Goal: Check status: Check status

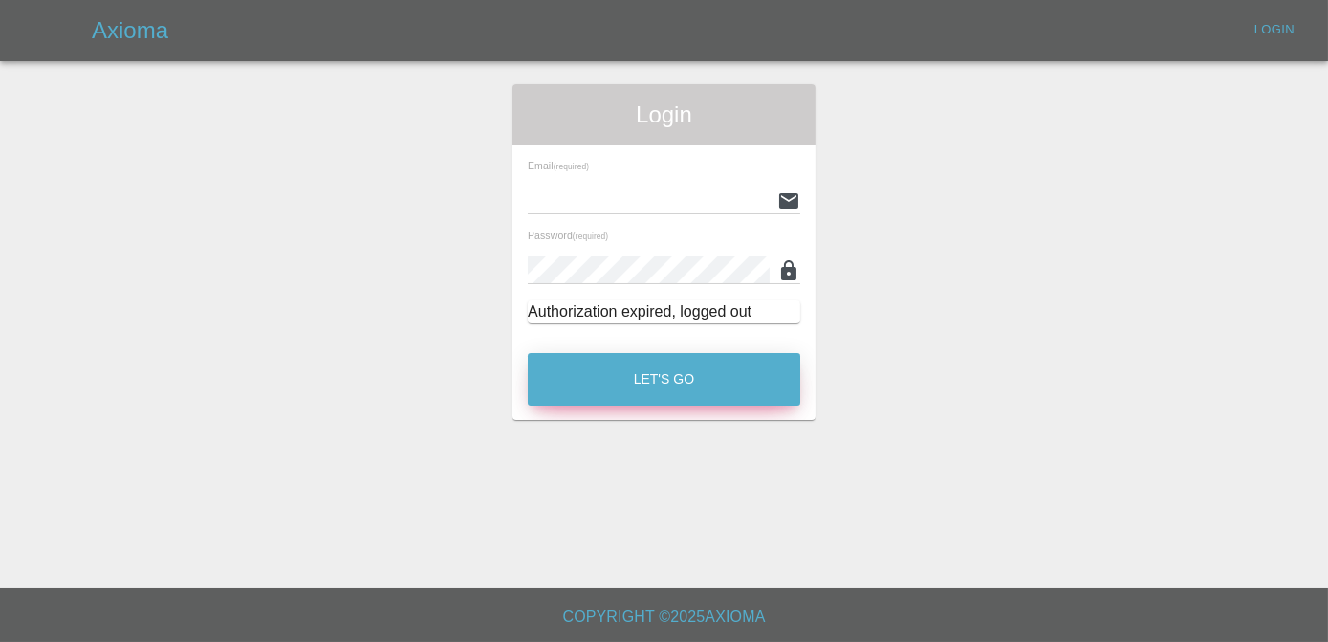
type input "[PERSON_NAME][EMAIL_ADDRESS][DOMAIN_NAME]"
click at [714, 360] on button "Let's Go" at bounding box center [664, 379] width 272 height 53
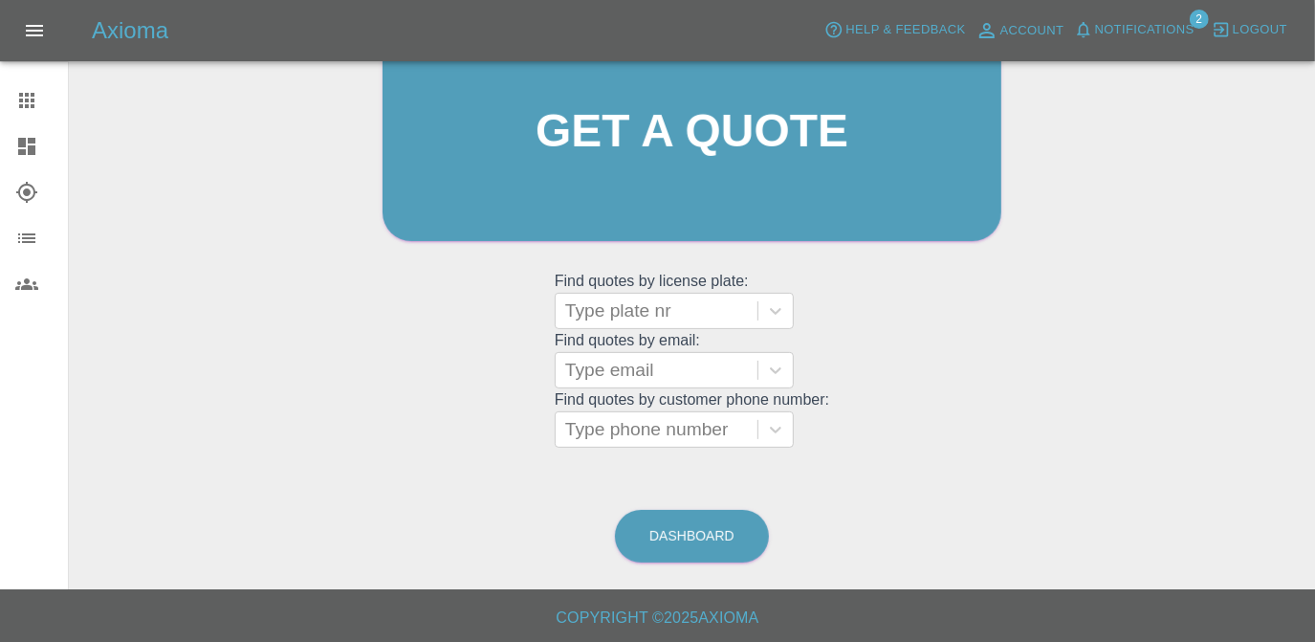
scroll to position [253, 0]
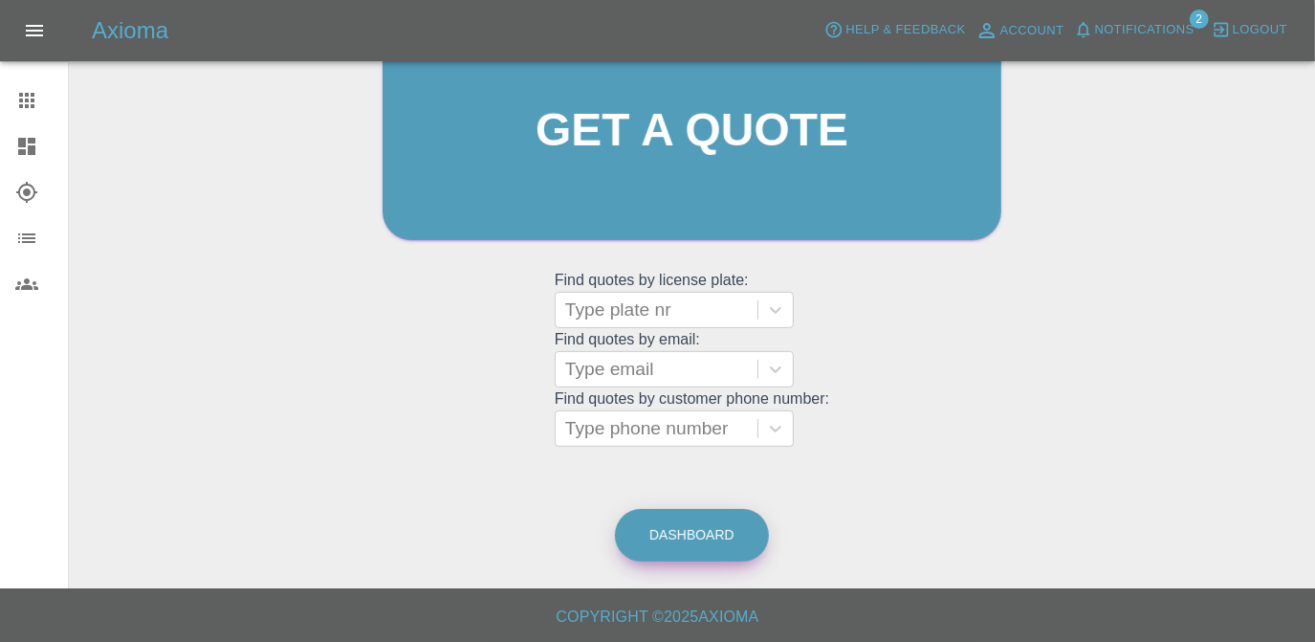
click at [728, 530] on link "Dashboard" at bounding box center [692, 535] width 154 height 53
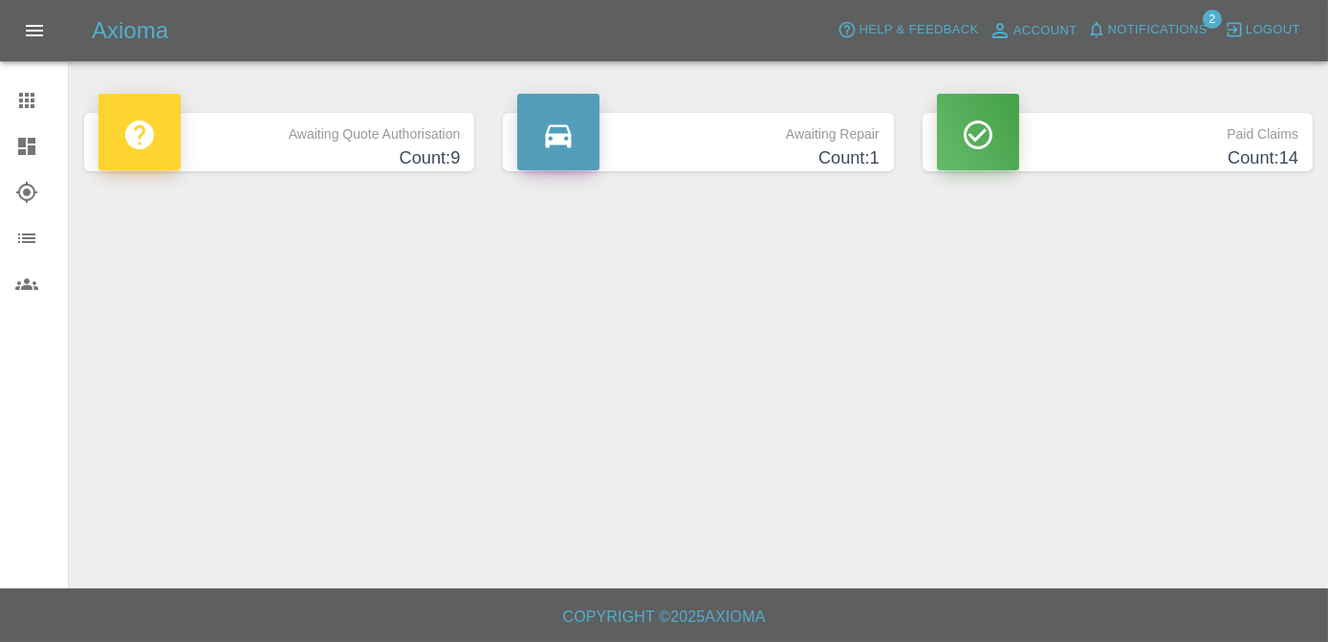
click at [746, 153] on h4 "Count: 1" at bounding box center [697, 158] width 361 height 26
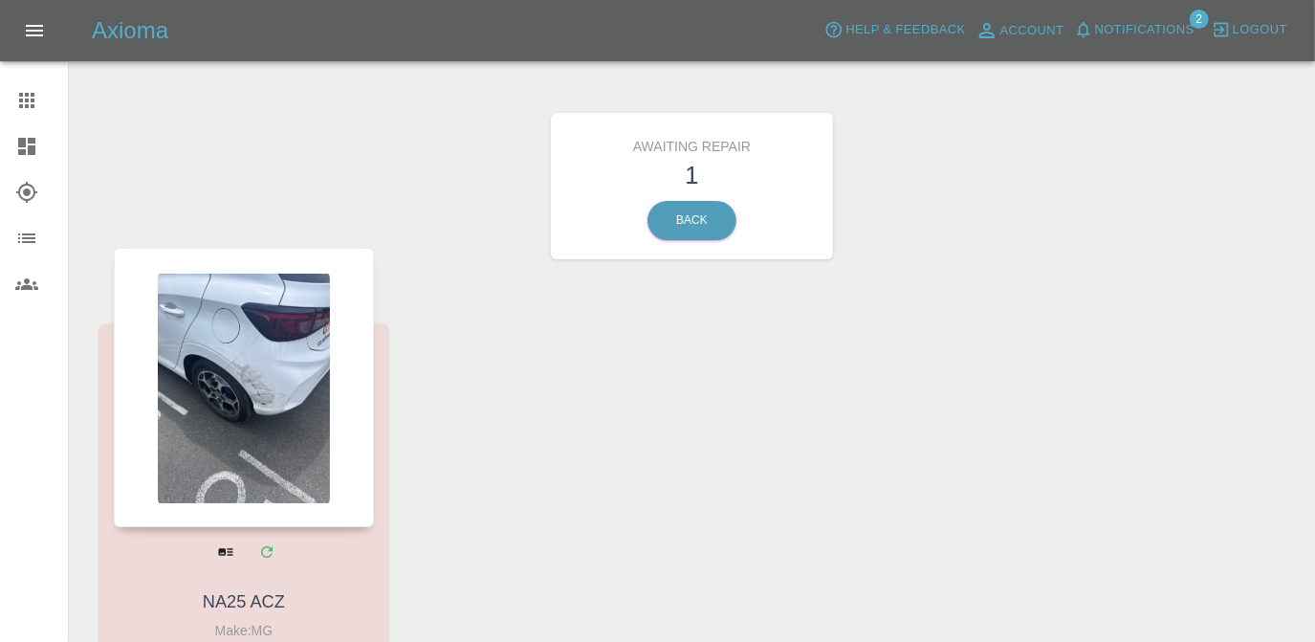
click at [214, 486] on div at bounding box center [244, 387] width 260 height 279
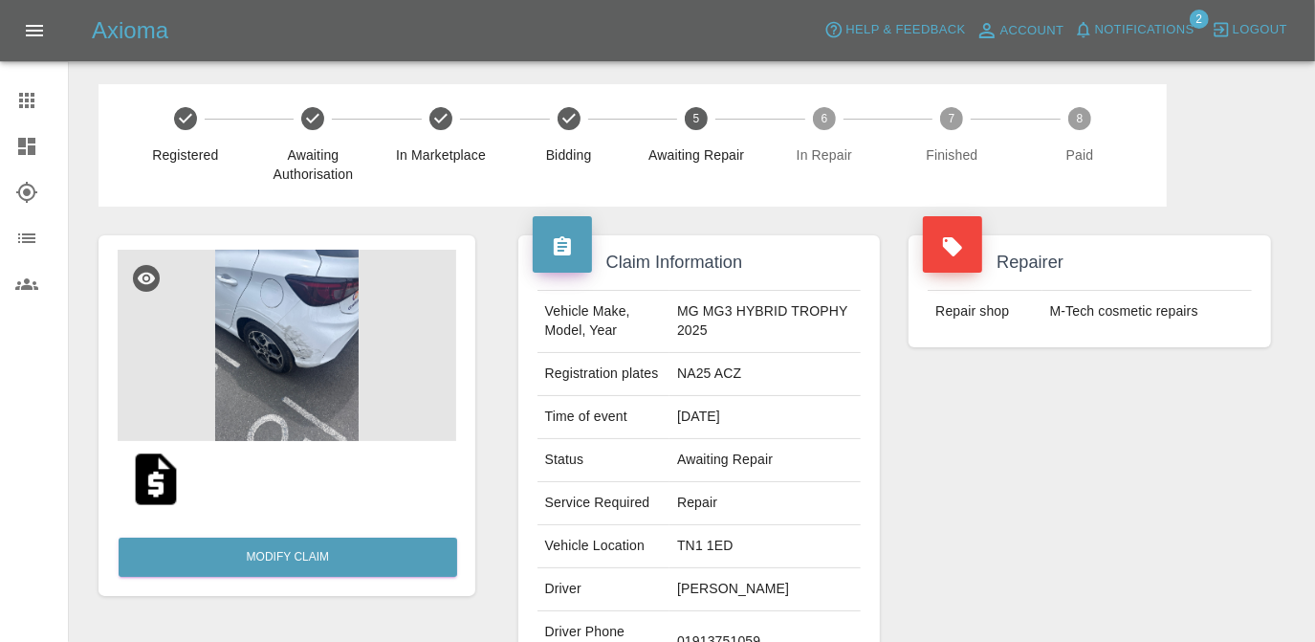
click at [301, 316] on img at bounding box center [287, 345] width 338 height 191
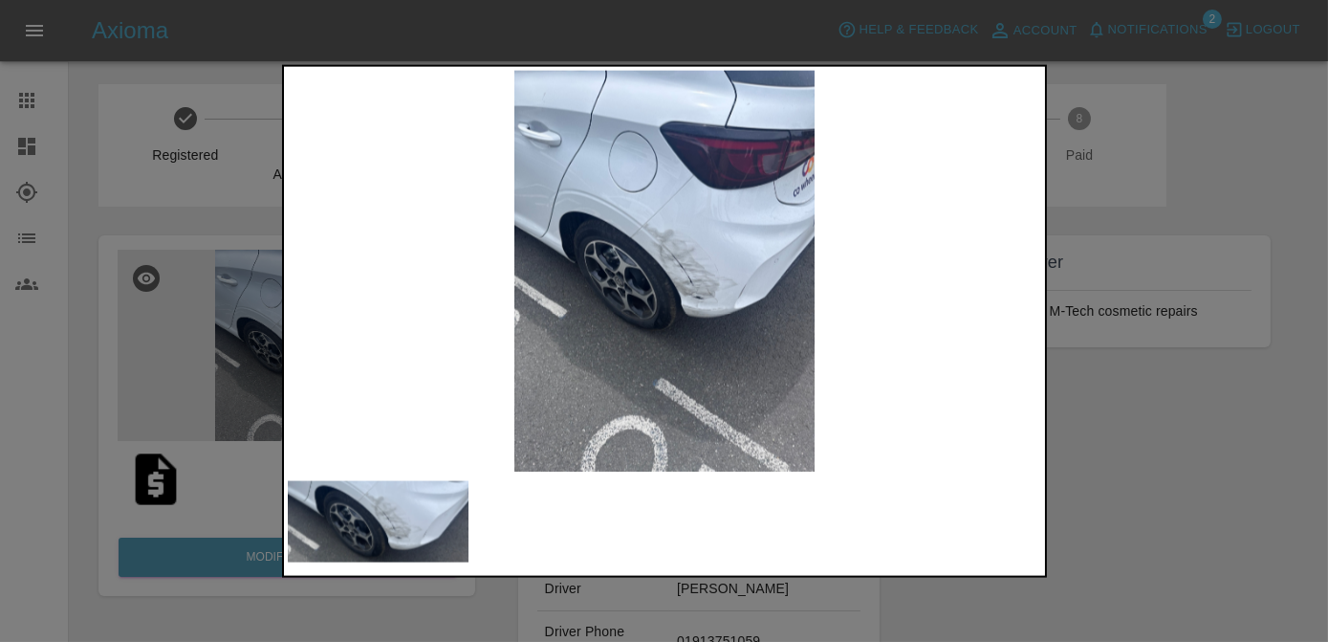
click at [1137, 425] on div at bounding box center [664, 321] width 1328 height 642
